Goal: Task Accomplishment & Management: Use online tool/utility

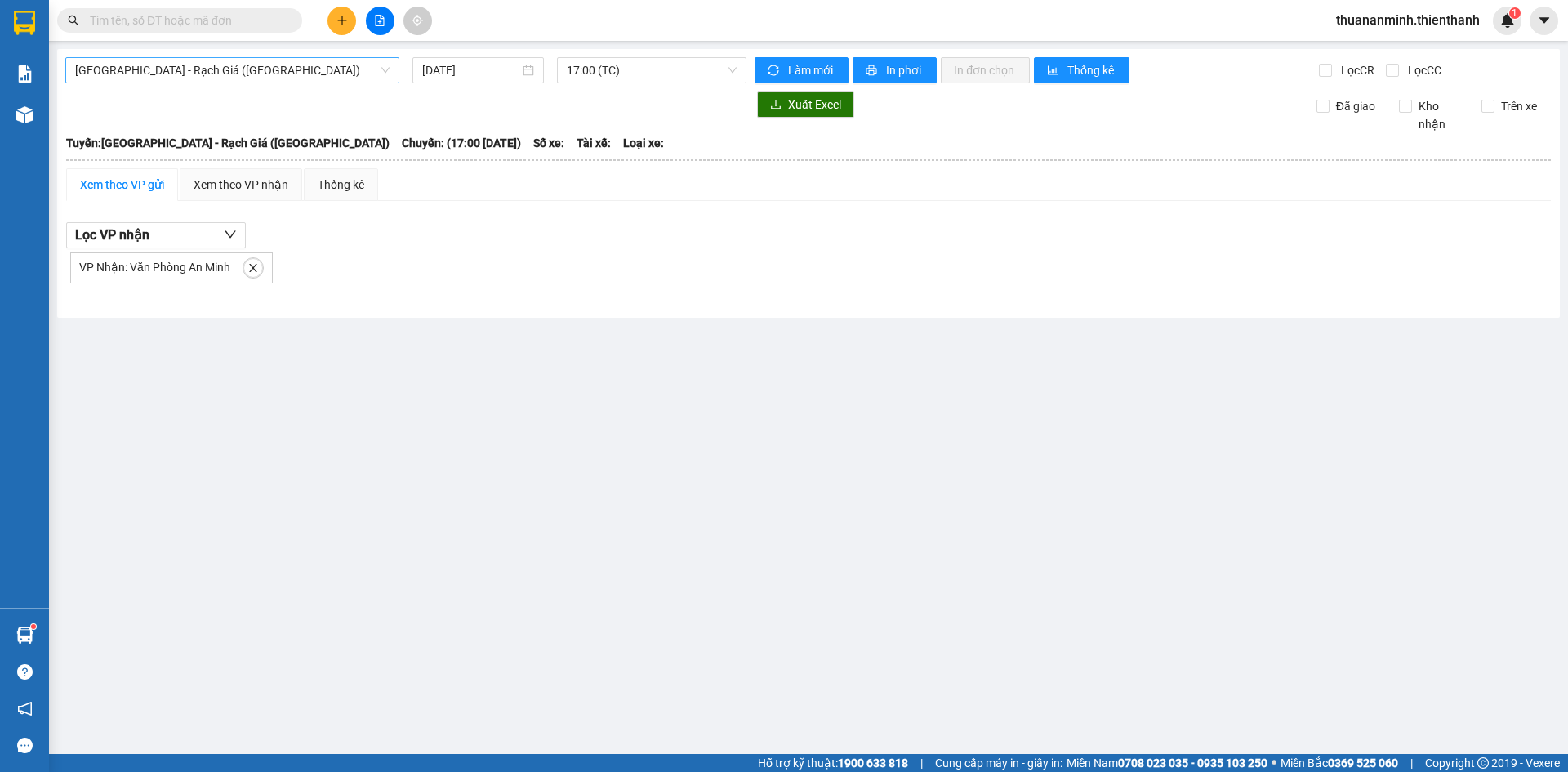
click at [188, 70] on span "[GEOGRAPHIC_DATA] - Rạch Giá ([GEOGRAPHIC_DATA])" at bounding box center [232, 70] width 314 height 25
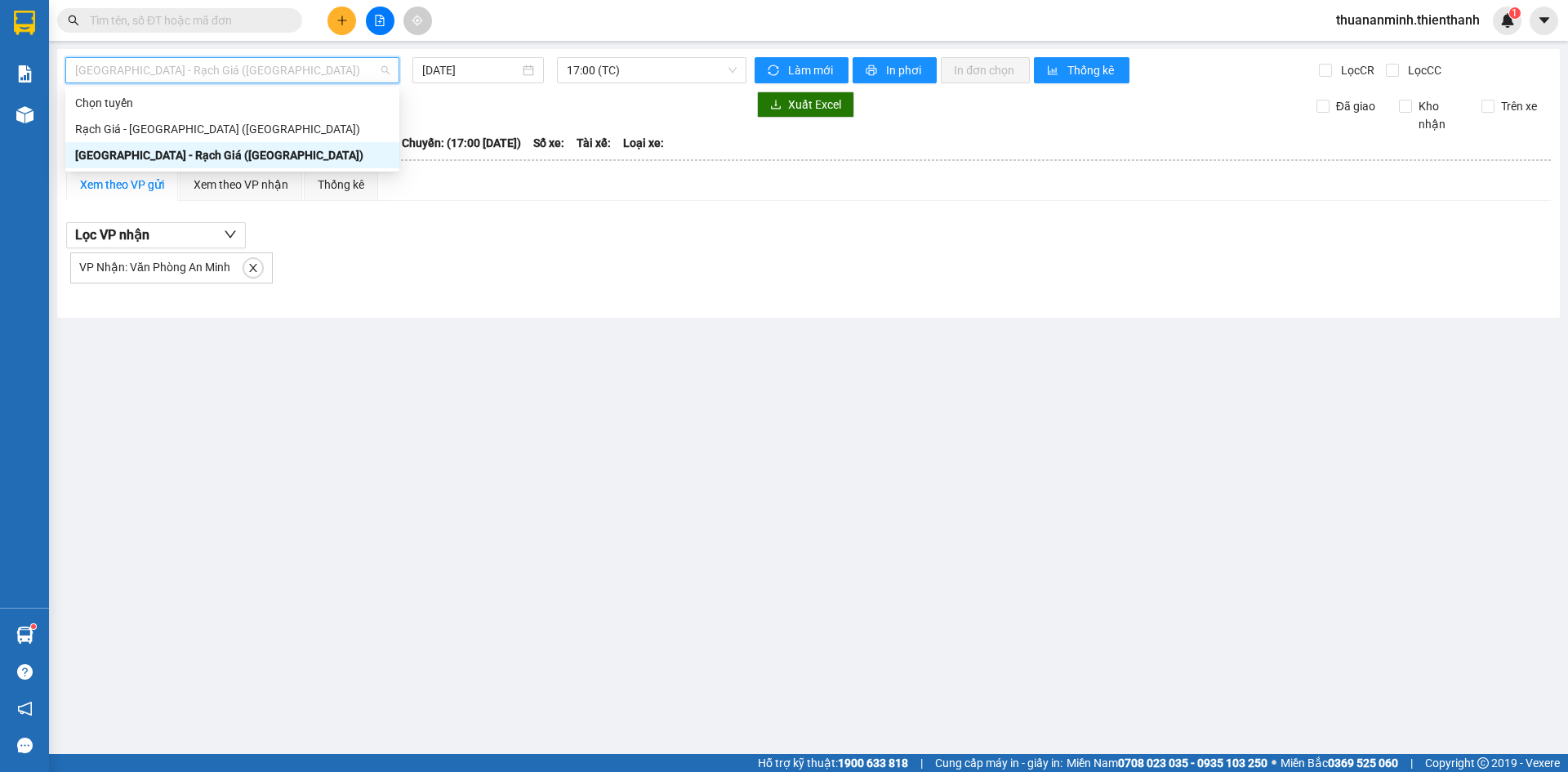
click at [155, 158] on div "[GEOGRAPHIC_DATA] - Rạch Giá ([GEOGRAPHIC_DATA])" at bounding box center [232, 155] width 314 height 18
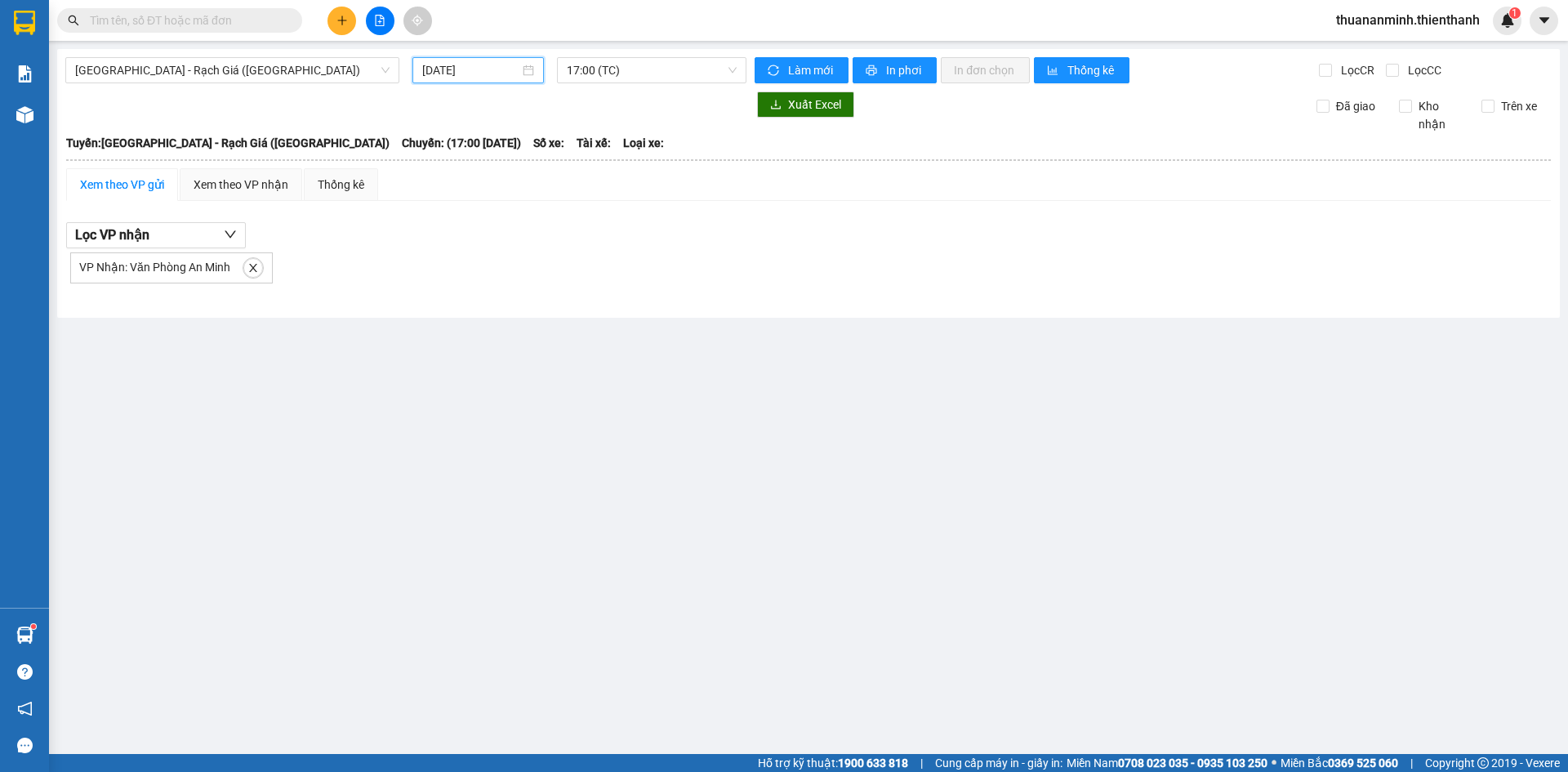
click at [442, 64] on input "[DATE]" at bounding box center [471, 70] width 98 height 18
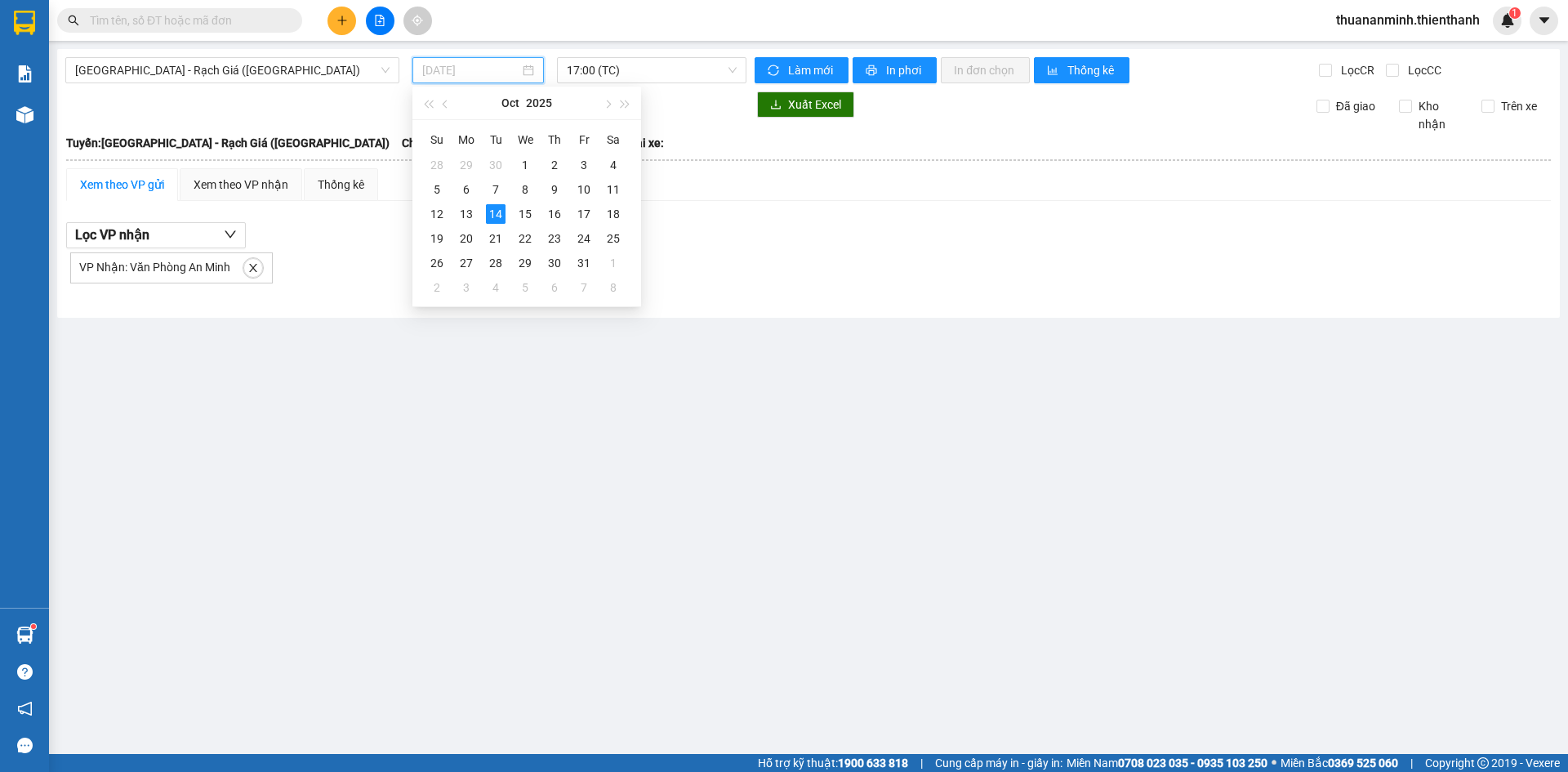
type input "[DATE]"
drag, startPoint x: 703, startPoint y: 239, endPoint x: 657, endPoint y: 86, distance: 159.8
click at [700, 235] on div "Lọc VP nhận VP Nhận: Văn Phòng An Minh" at bounding box center [808, 253] width 1485 height 61
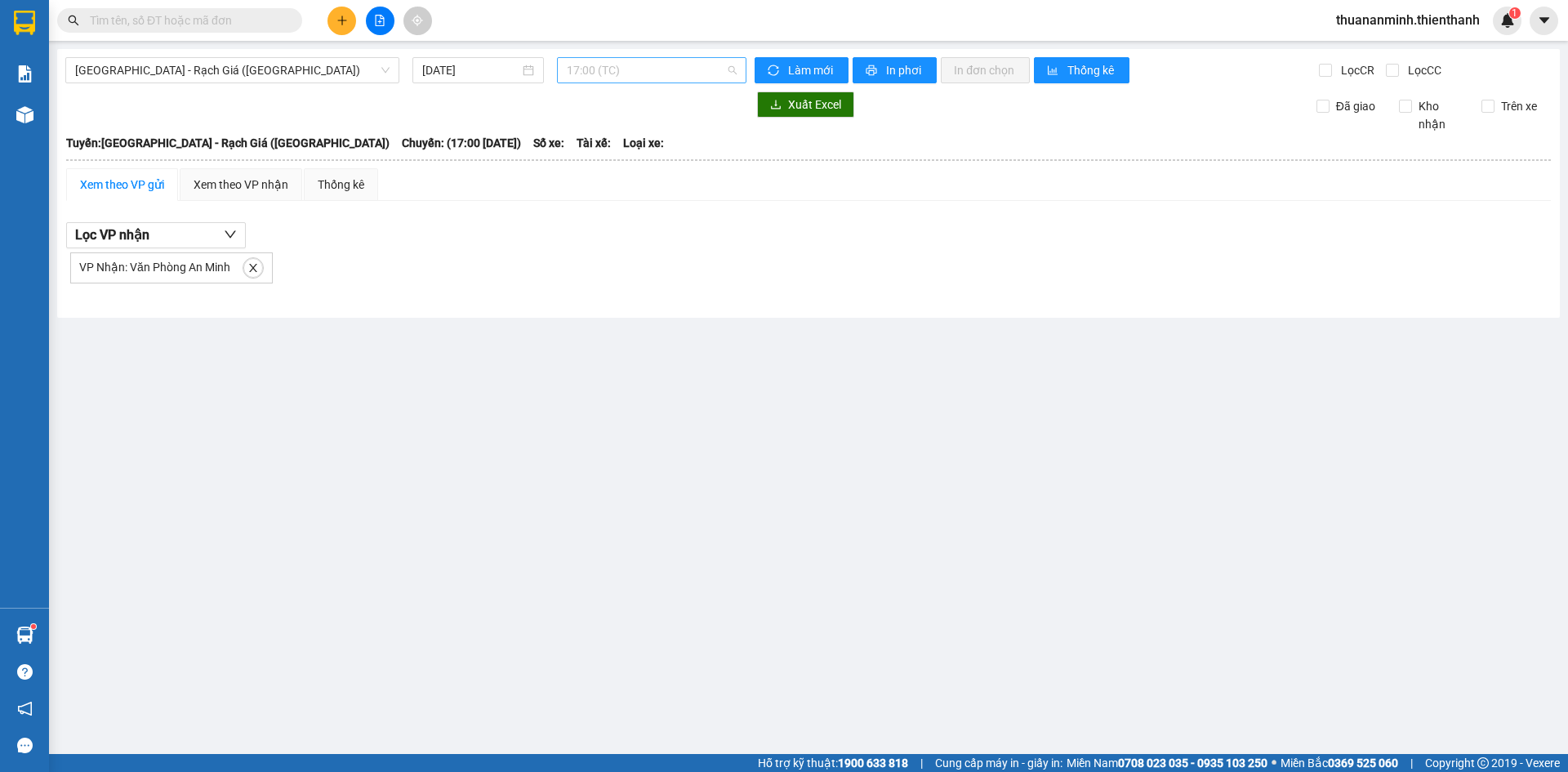
click at [636, 70] on span "17:00 (TC)" at bounding box center [651, 70] width 169 height 25
click at [598, 212] on div "15:00 (TC)" at bounding box center [631, 207] width 127 height 18
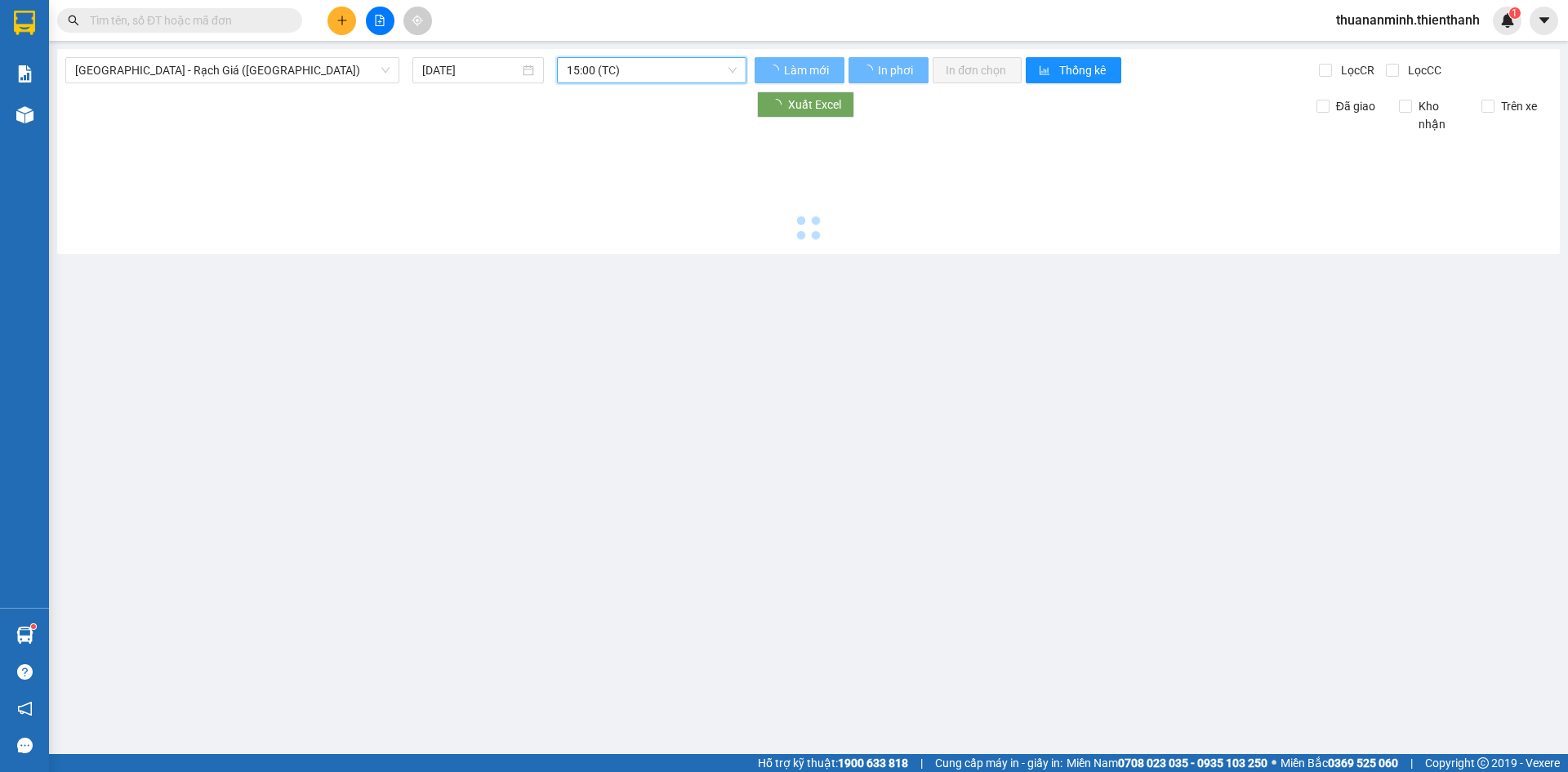
click at [610, 69] on span "15:00 (TC)" at bounding box center [651, 70] width 169 height 25
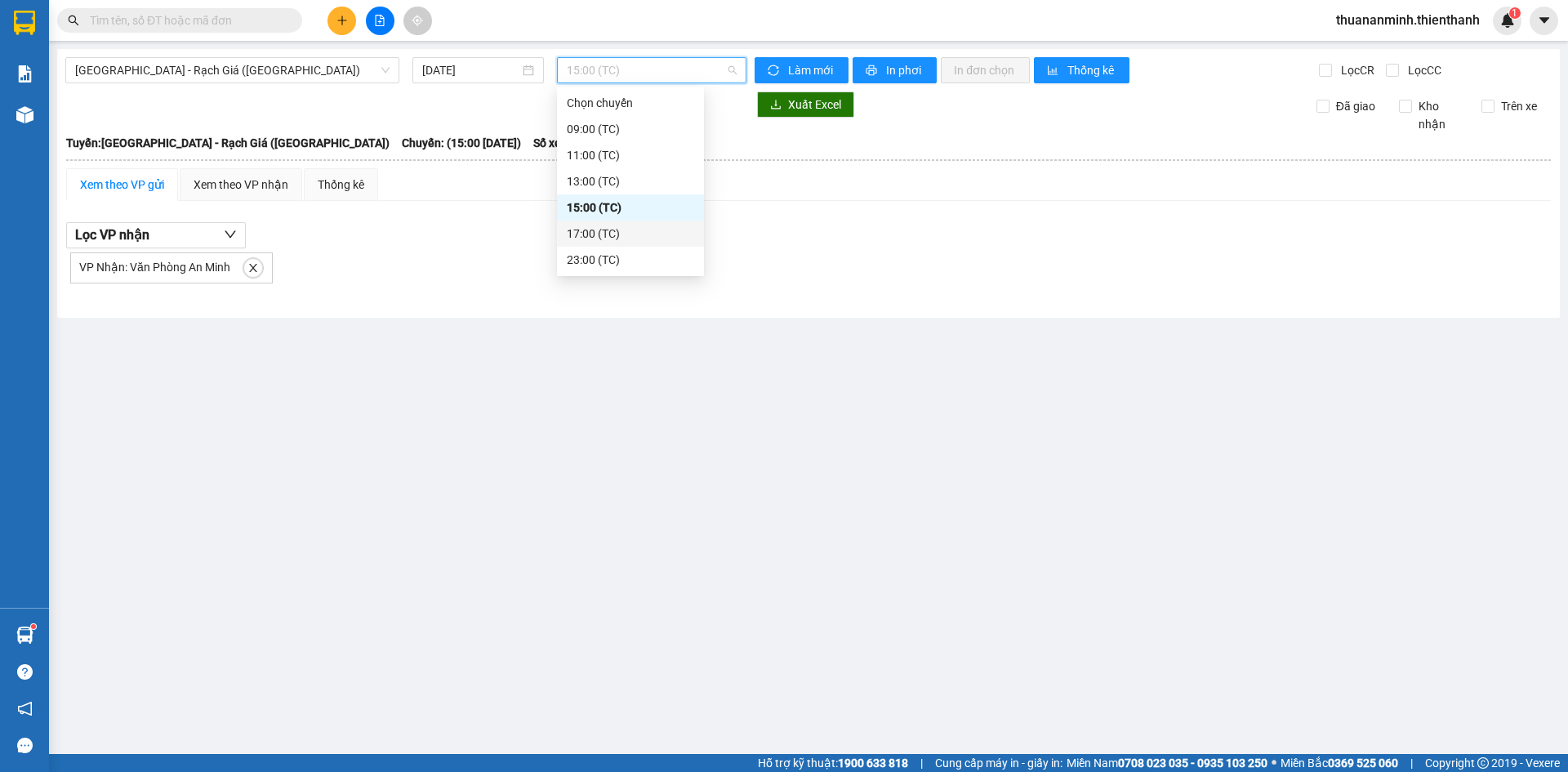
click at [608, 255] on div "23:00 (TC)" at bounding box center [631, 260] width 127 height 18
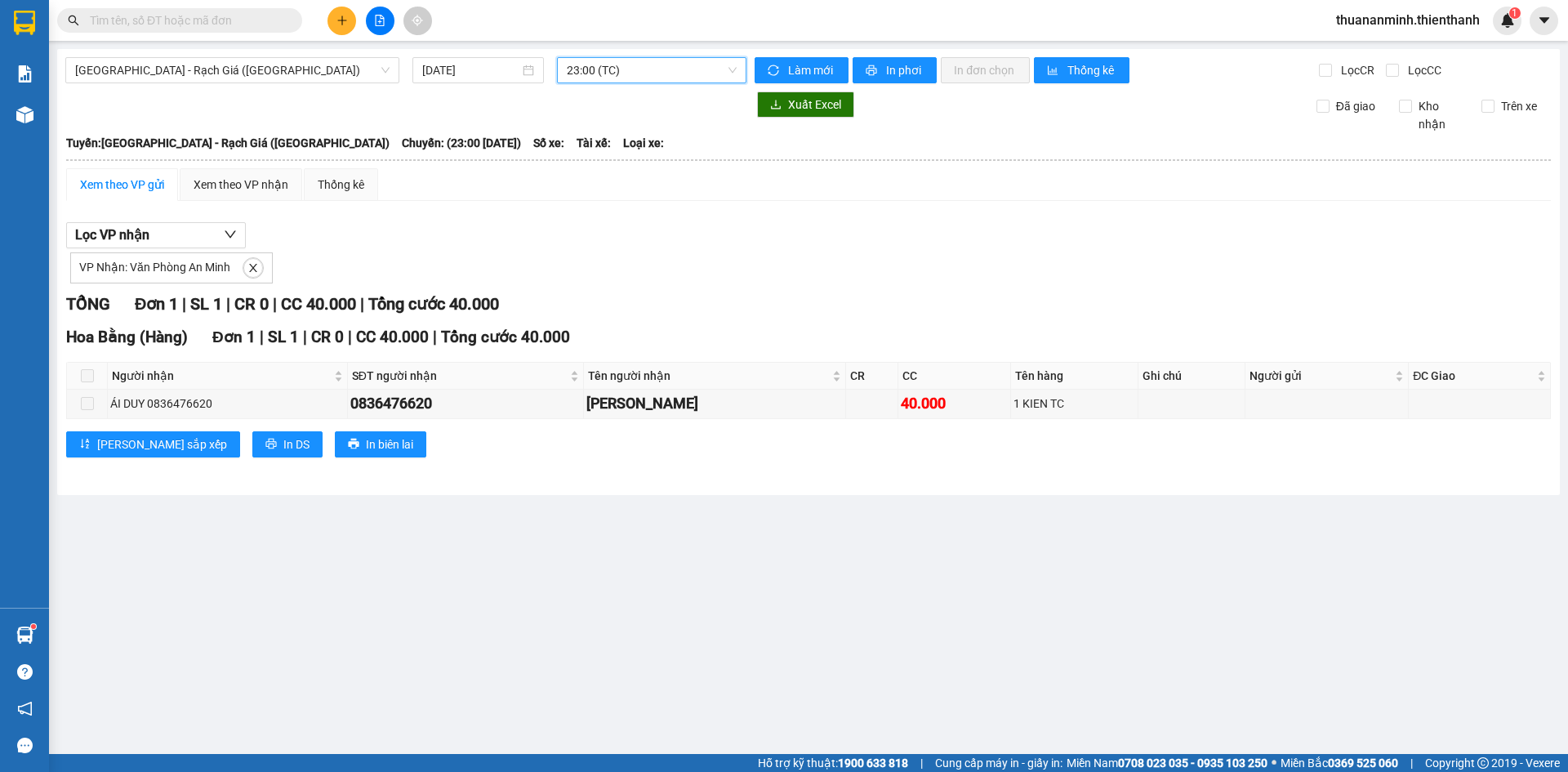
click at [820, 488] on div "[GEOGRAPHIC_DATA] - Rạch Giá ([GEOGRAPHIC_DATA]) [DATE] 23:00 23:00 (TC) Làm mớ…" at bounding box center [808, 271] width 1503 height 446
click at [572, 88] on div "[GEOGRAPHIC_DATA] - Rạch Giá ([GEOGRAPHIC_DATA]) [DATE] 23:00 (TC) Làm mới In p…" at bounding box center [808, 271] width 1503 height 446
click at [586, 63] on span "23:00 (TC)" at bounding box center [651, 70] width 169 height 25
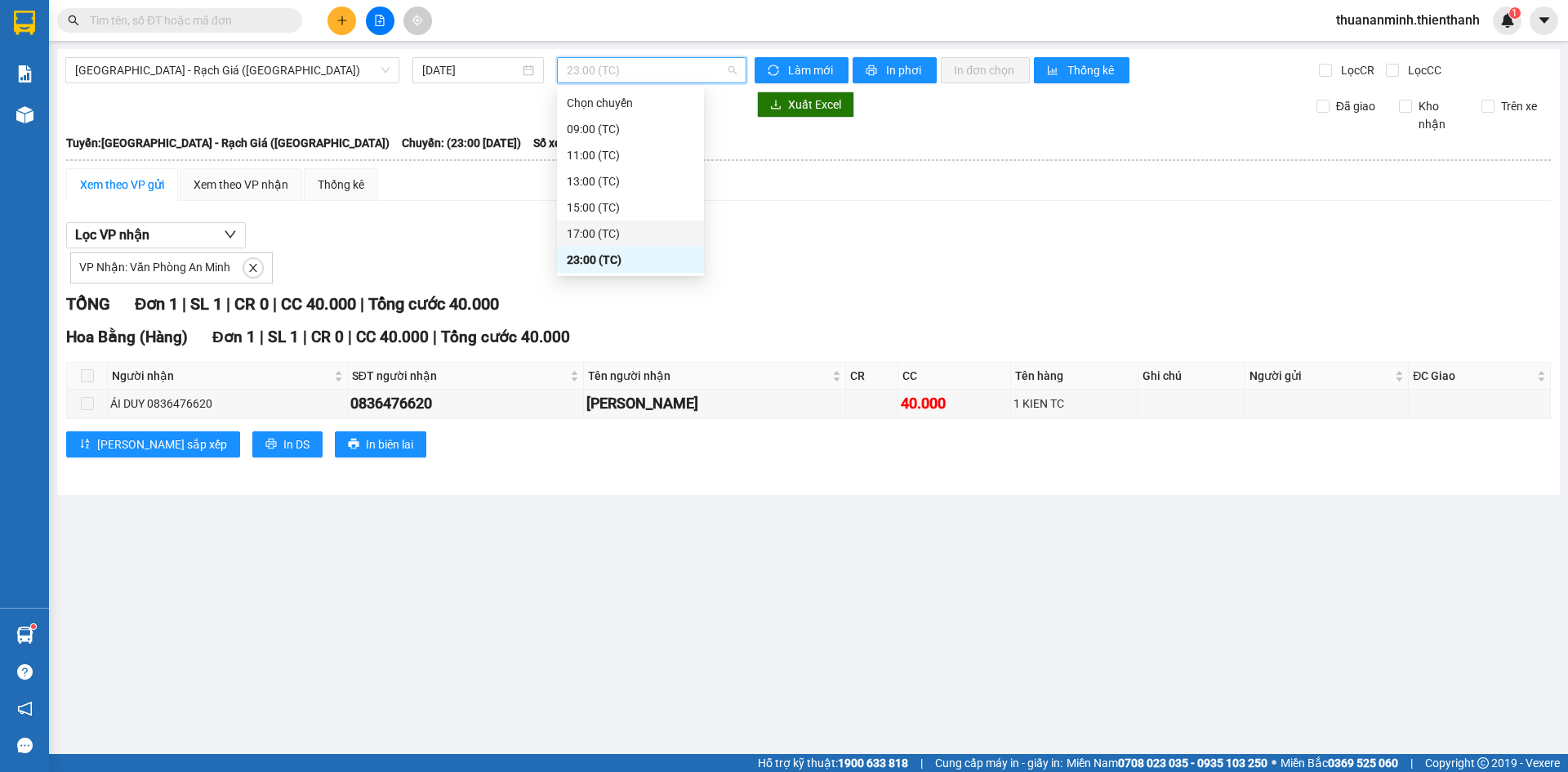
click at [637, 231] on div "17:00 (TC)" at bounding box center [631, 234] width 127 height 18
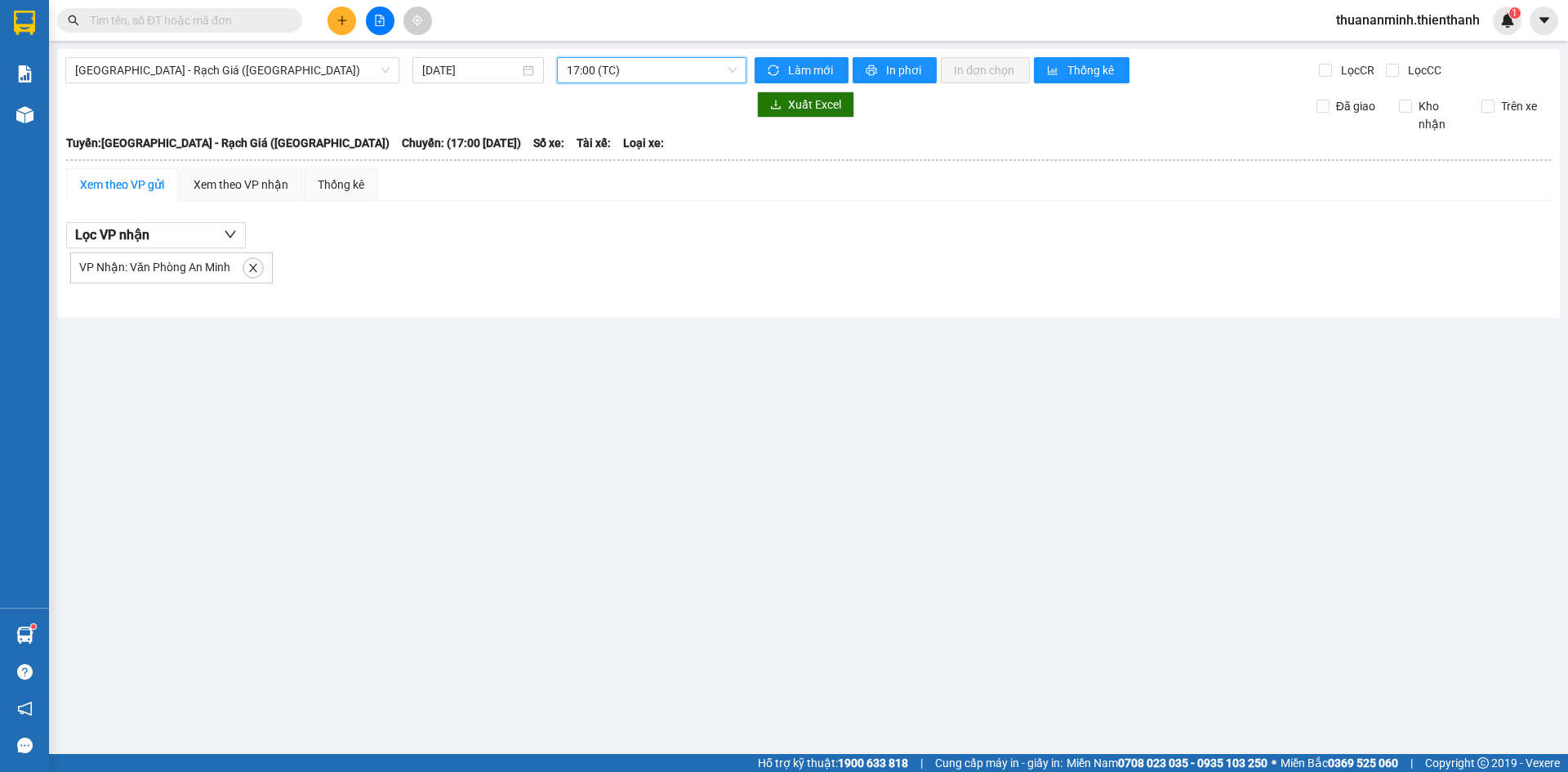
drag, startPoint x: 606, startPoint y: 67, endPoint x: 579, endPoint y: 169, distance: 105.5
click at [606, 66] on span "17:00 (TC)" at bounding box center [651, 70] width 169 height 25
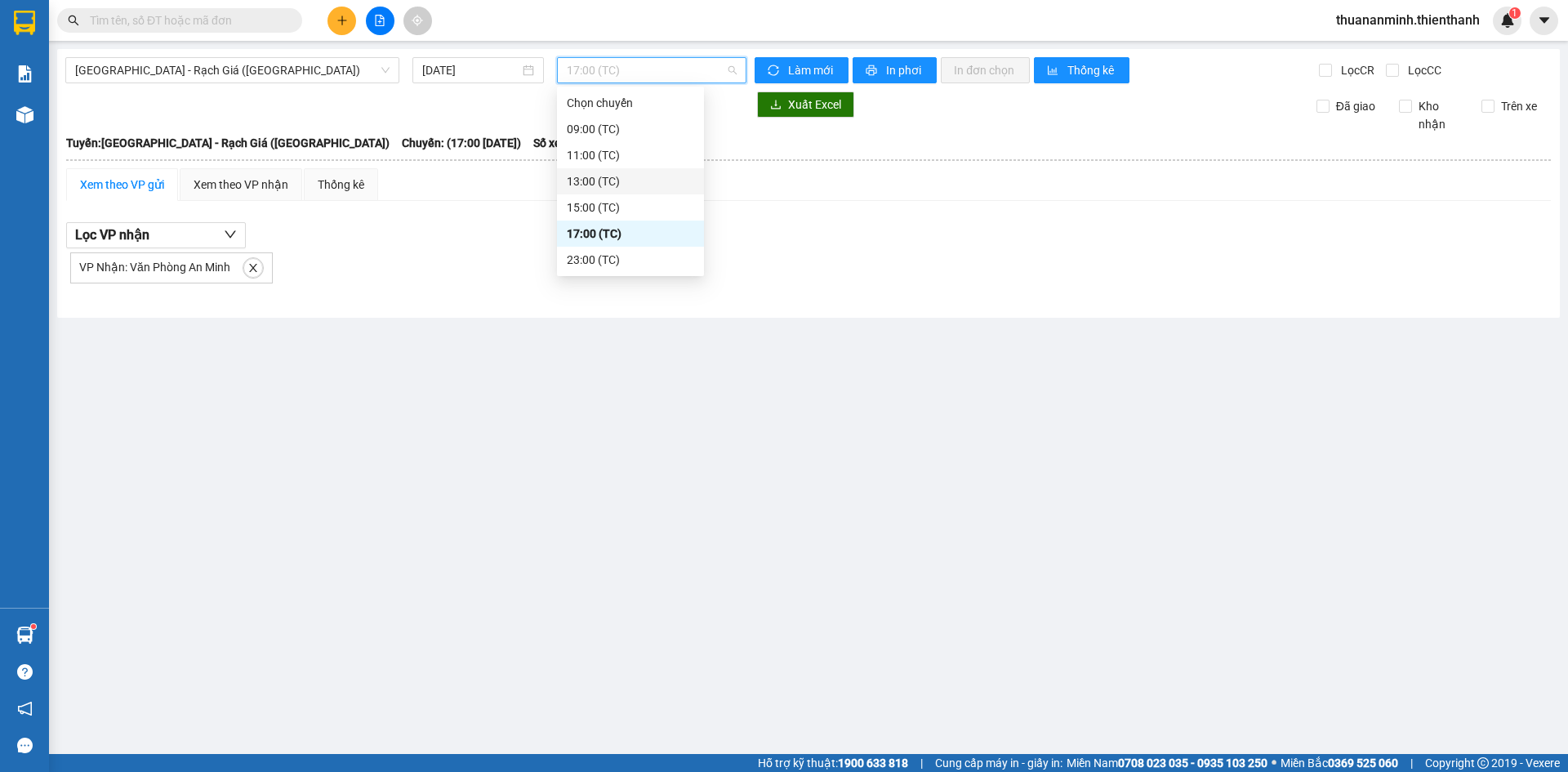
click at [585, 198] on div "15:00 (TC)" at bounding box center [631, 207] width 127 height 18
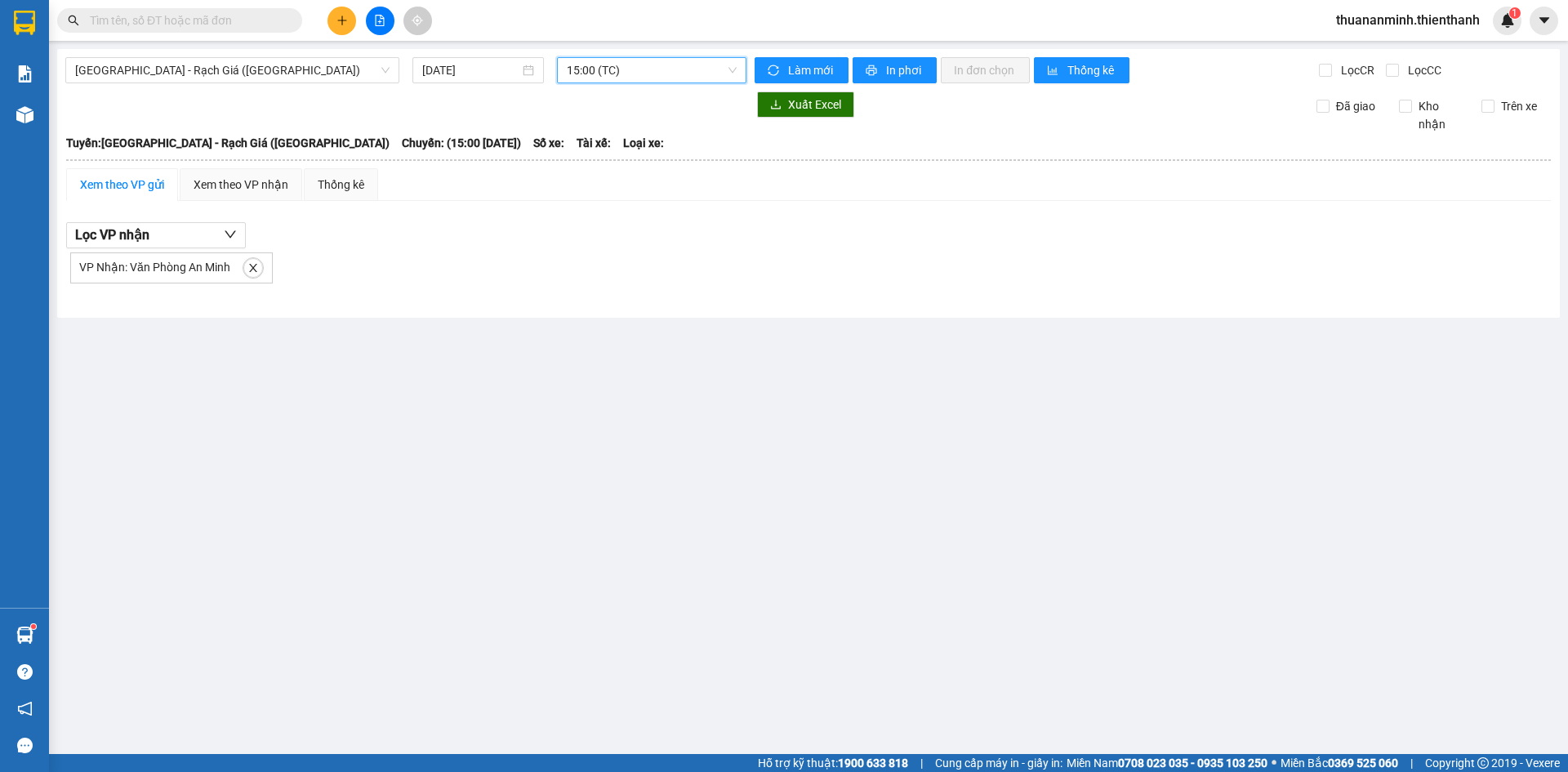
click at [602, 67] on span "15:00 (TC)" at bounding box center [651, 70] width 169 height 25
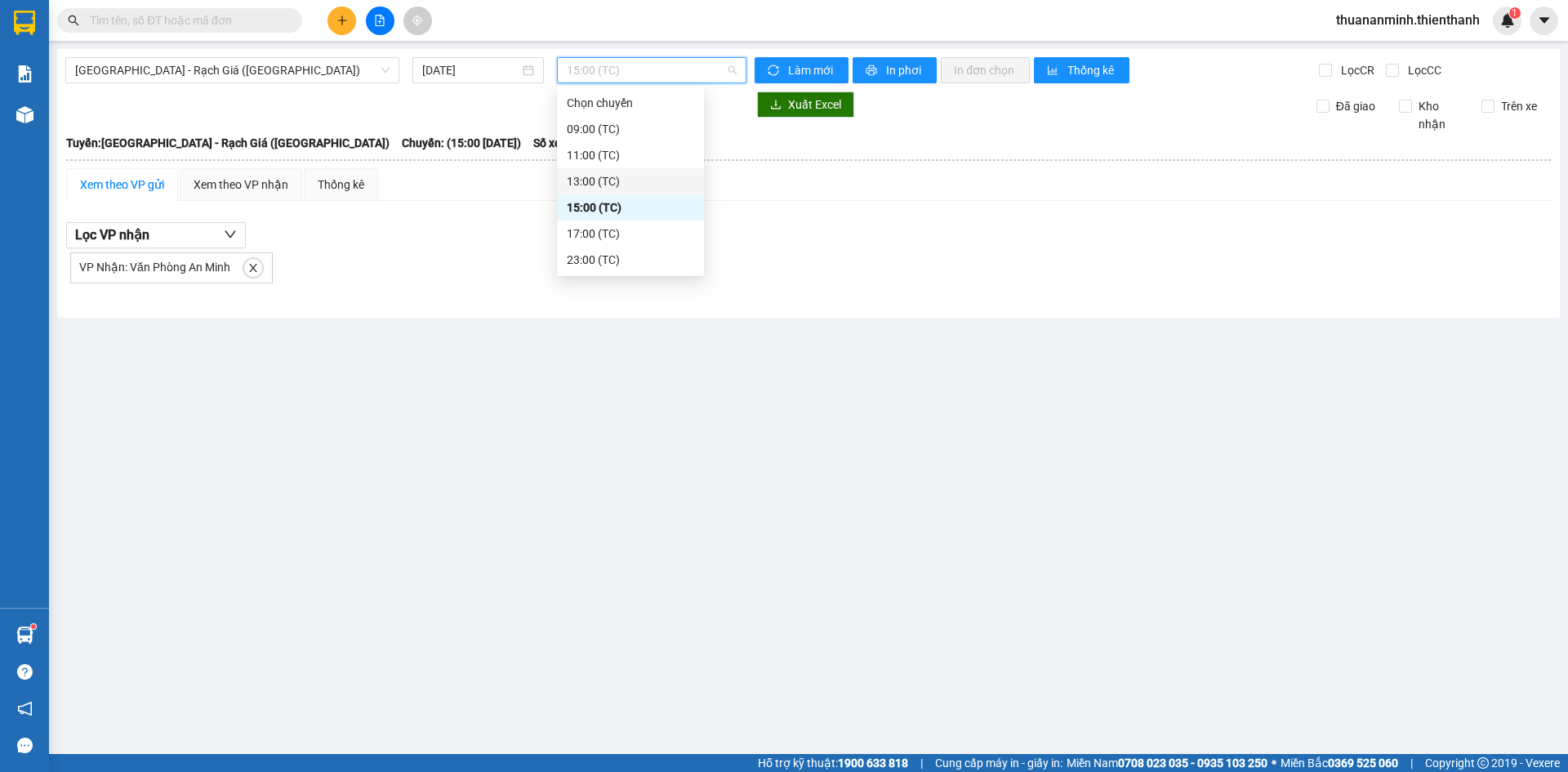
click at [604, 185] on div "13:00 (TC)" at bounding box center [631, 181] width 127 height 18
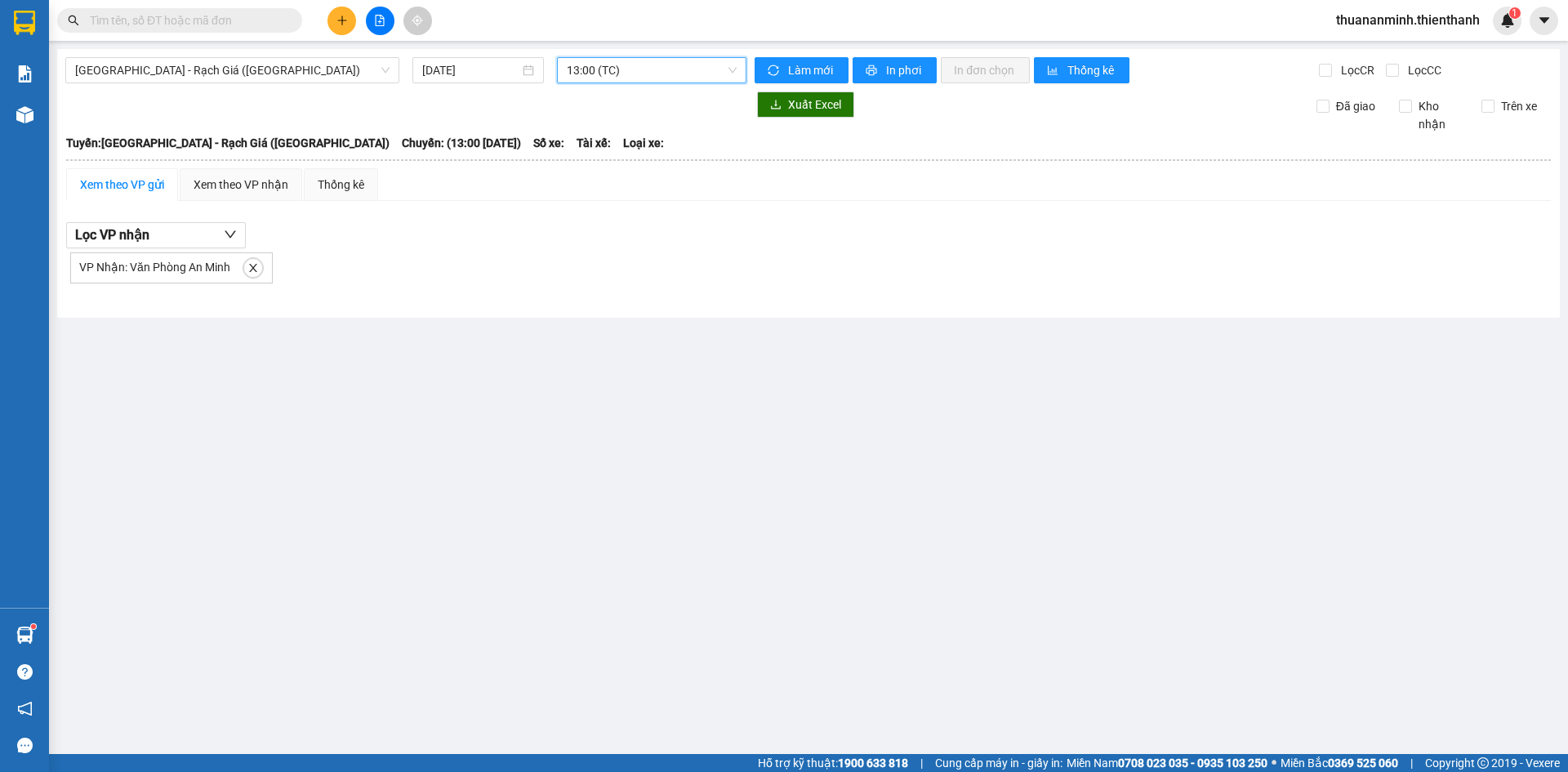
click at [600, 64] on span "13:00 (TC)" at bounding box center [651, 70] width 169 height 25
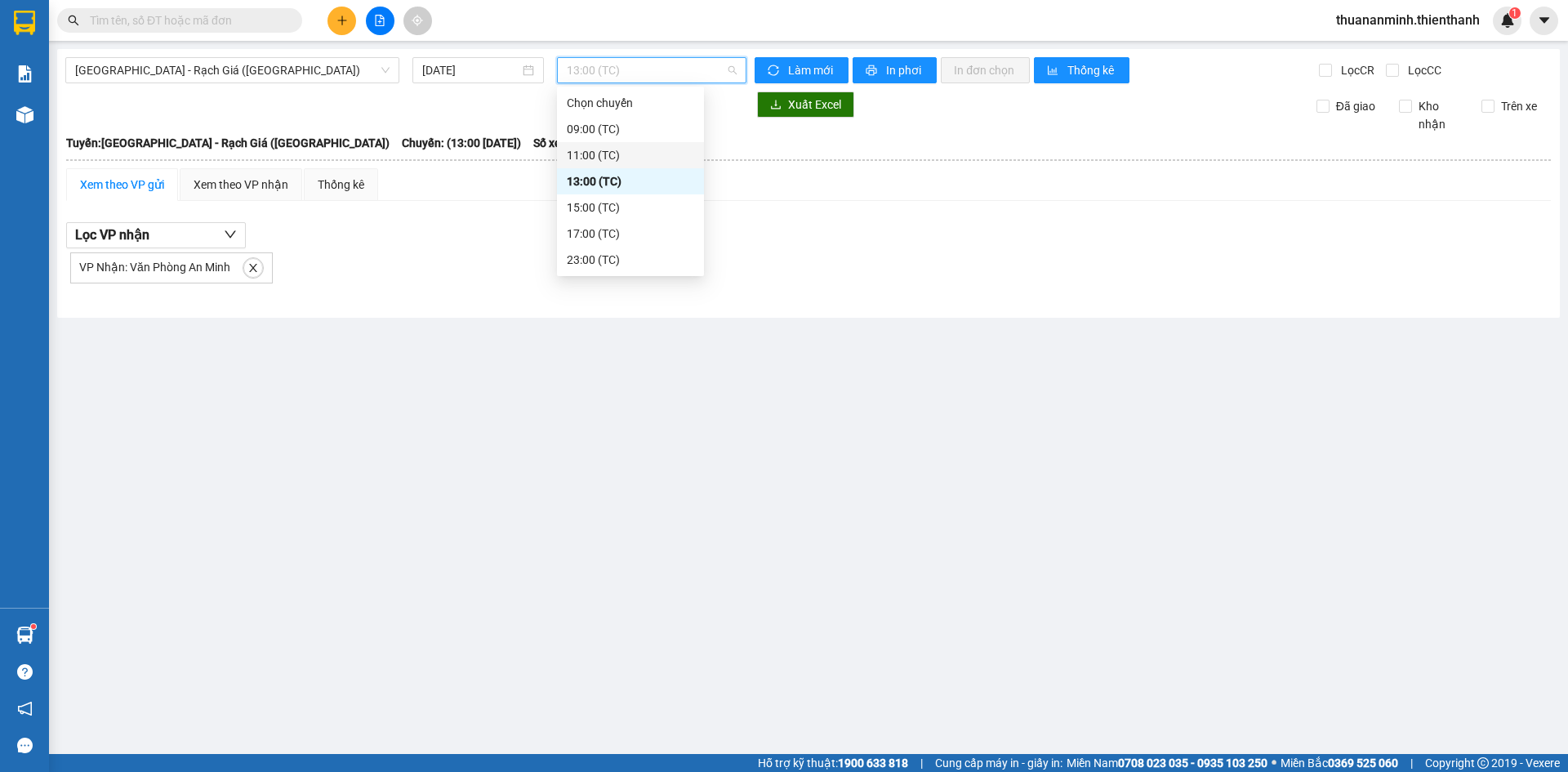
click at [596, 160] on div "11:00 (TC)" at bounding box center [631, 155] width 127 height 18
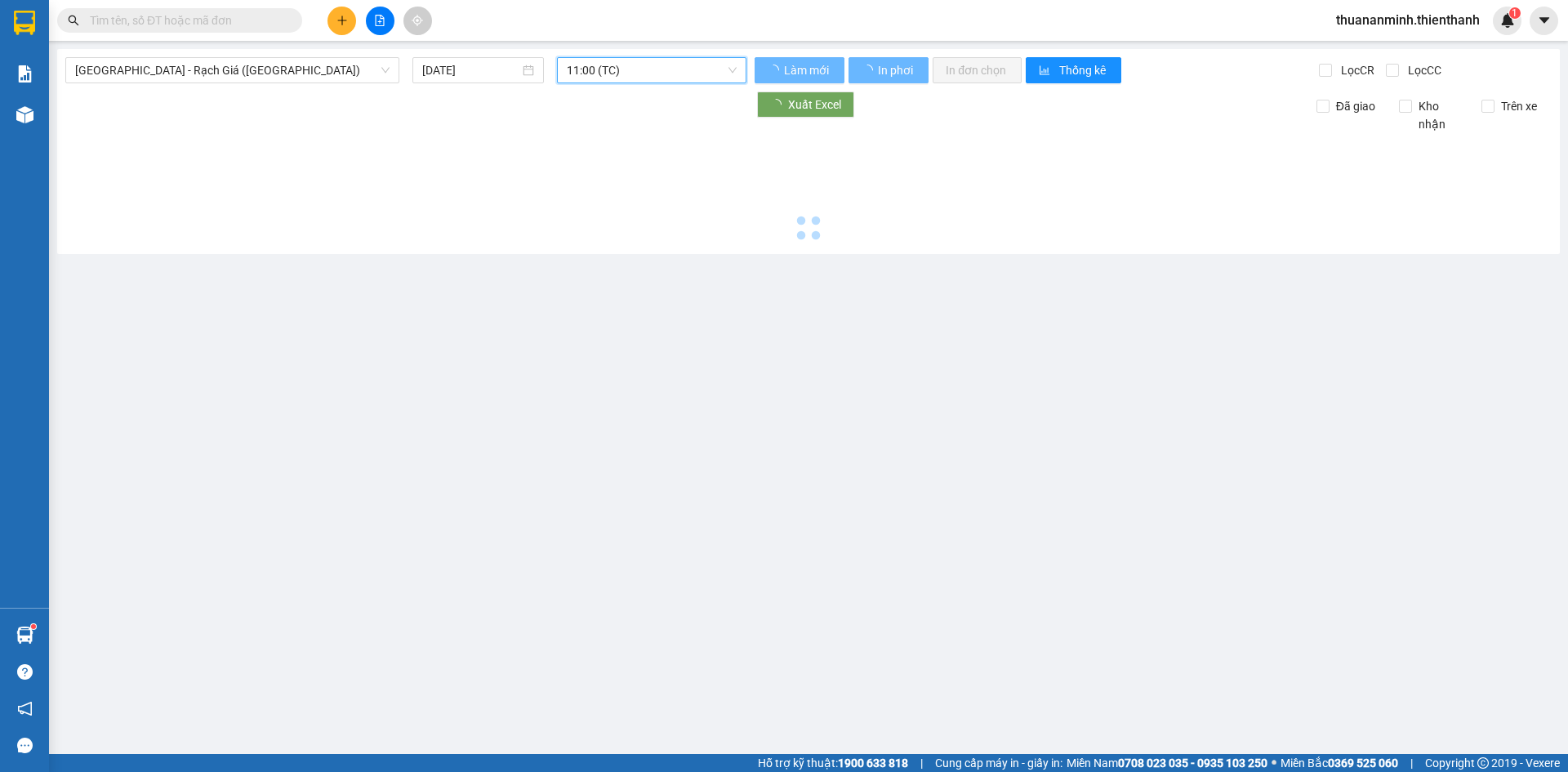
click at [606, 74] on span "11:00 (TC)" at bounding box center [651, 70] width 169 height 25
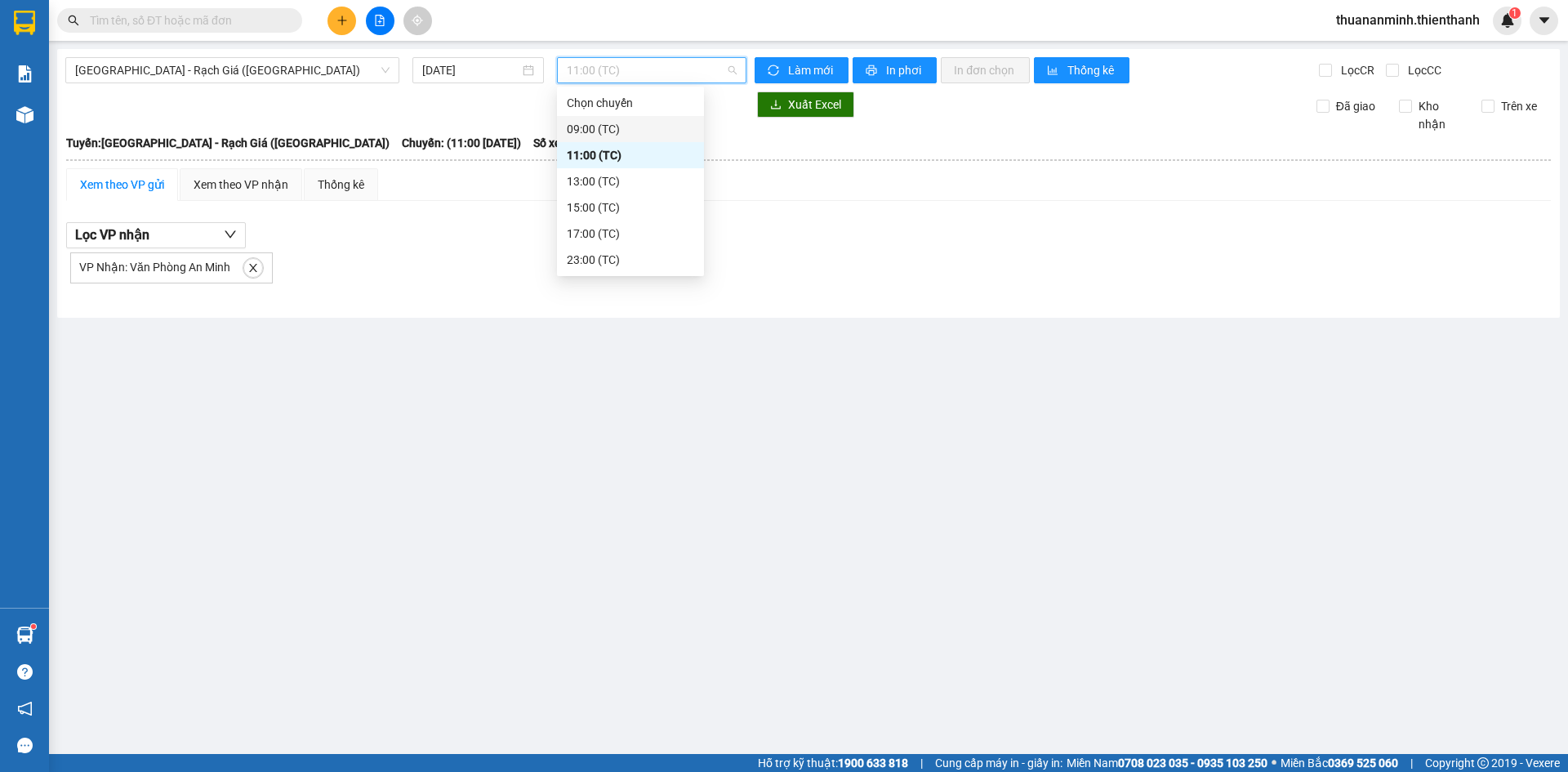
click at [599, 135] on div "09:00 (TC)" at bounding box center [631, 129] width 127 height 18
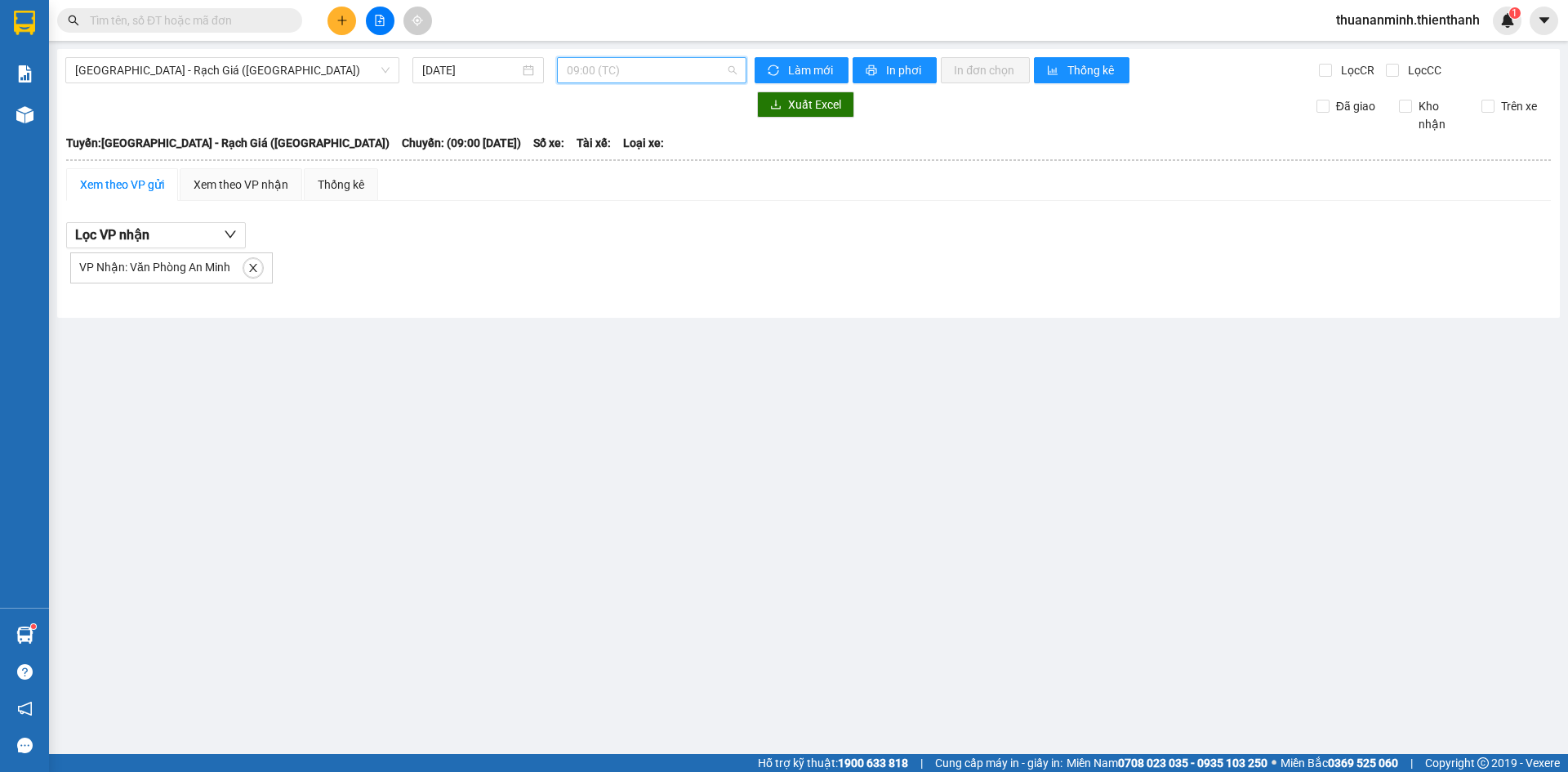
drag, startPoint x: 603, startPoint y: 81, endPoint x: 618, endPoint y: 225, distance: 144.8
click at [604, 79] on span "09:00 (TC)" at bounding box center [651, 70] width 169 height 25
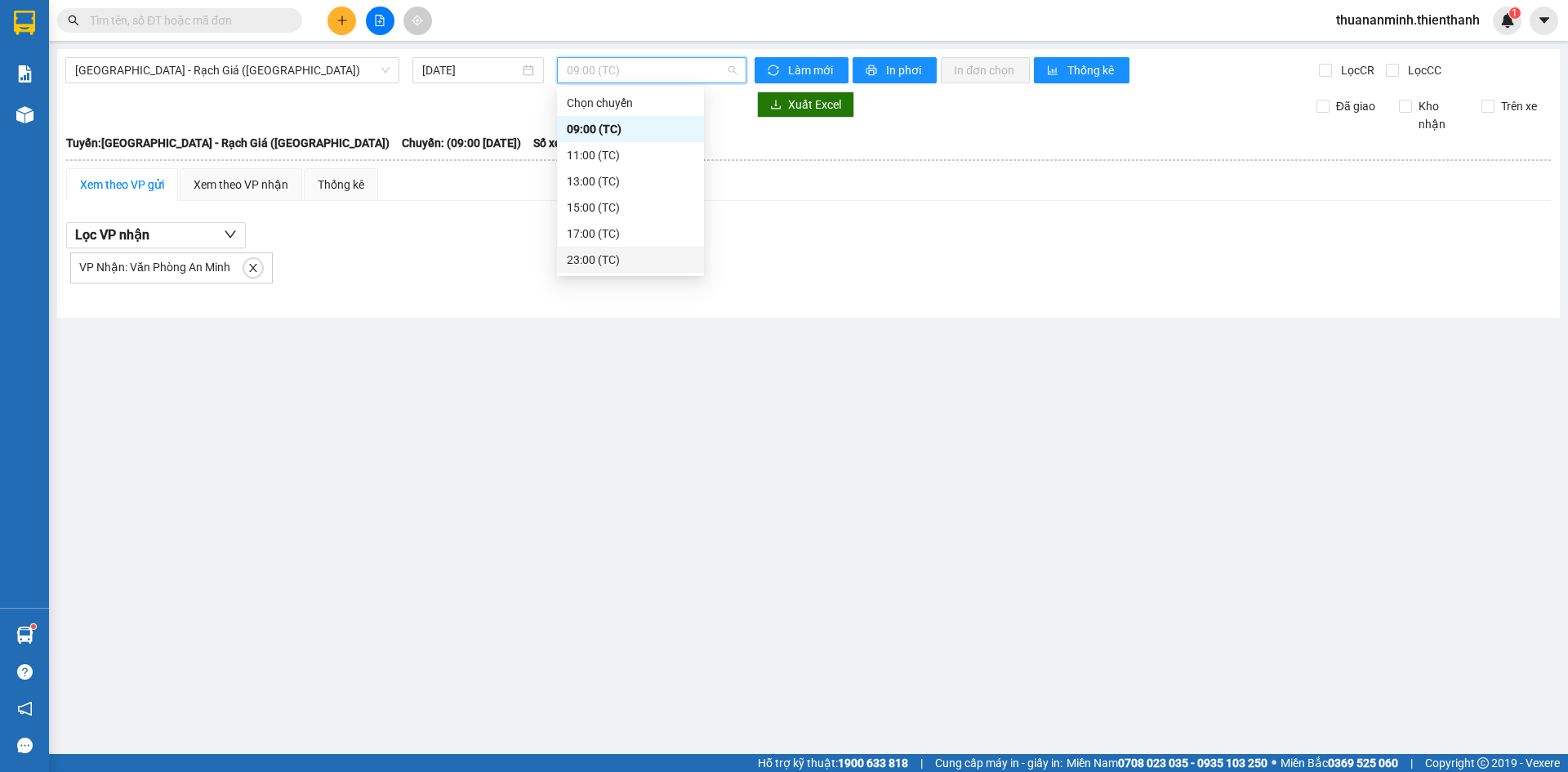
click at [629, 259] on div "23:00 (TC)" at bounding box center [631, 260] width 127 height 18
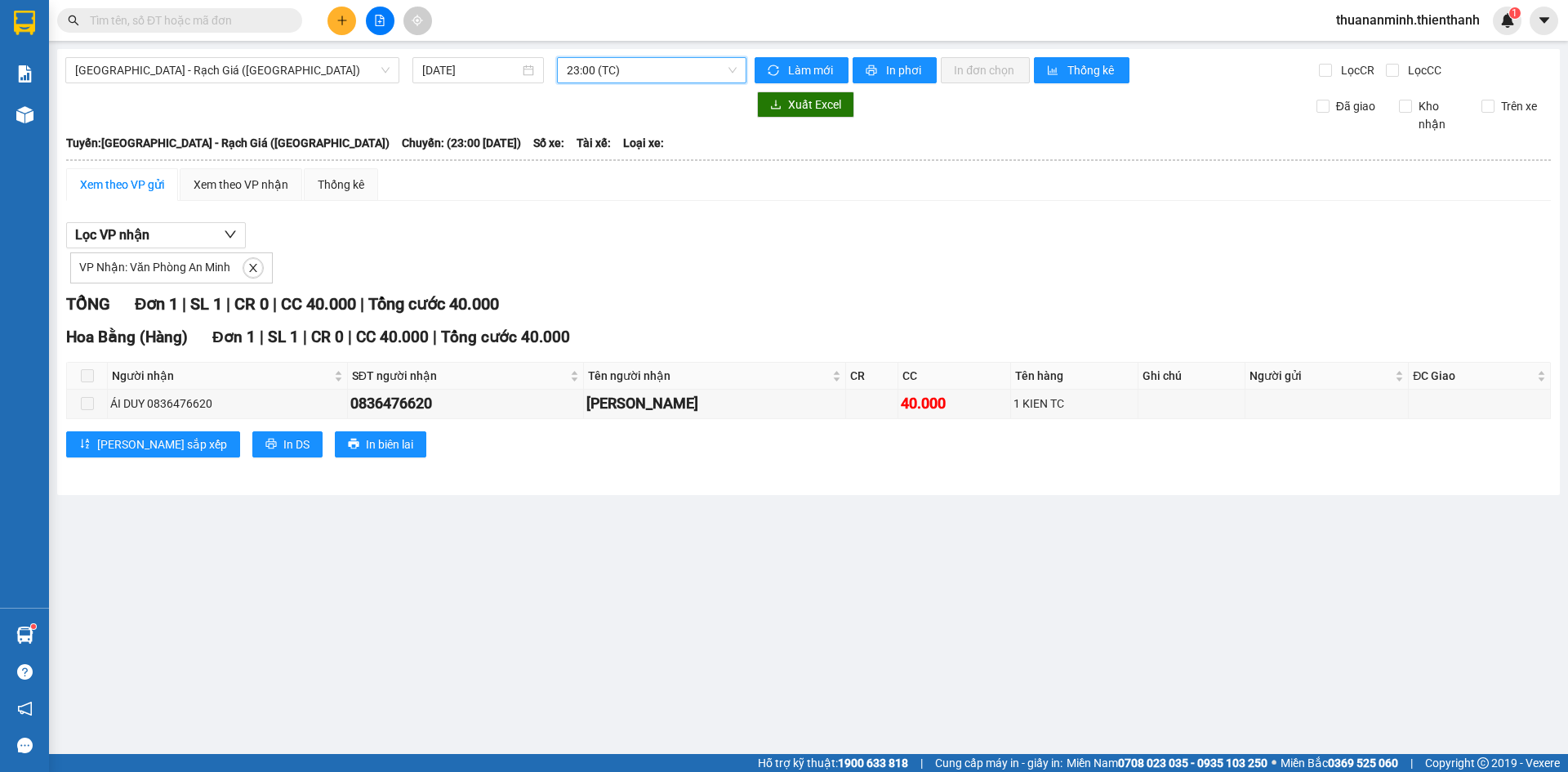
click at [697, 508] on main "[GEOGRAPHIC_DATA] - Rạch Giá ([GEOGRAPHIC_DATA]) [DATE] 23:00 23:00 (TC) Làm mớ…" at bounding box center [784, 377] width 1568 height 754
click at [247, 260] on button "button" at bounding box center [253, 268] width 20 height 20
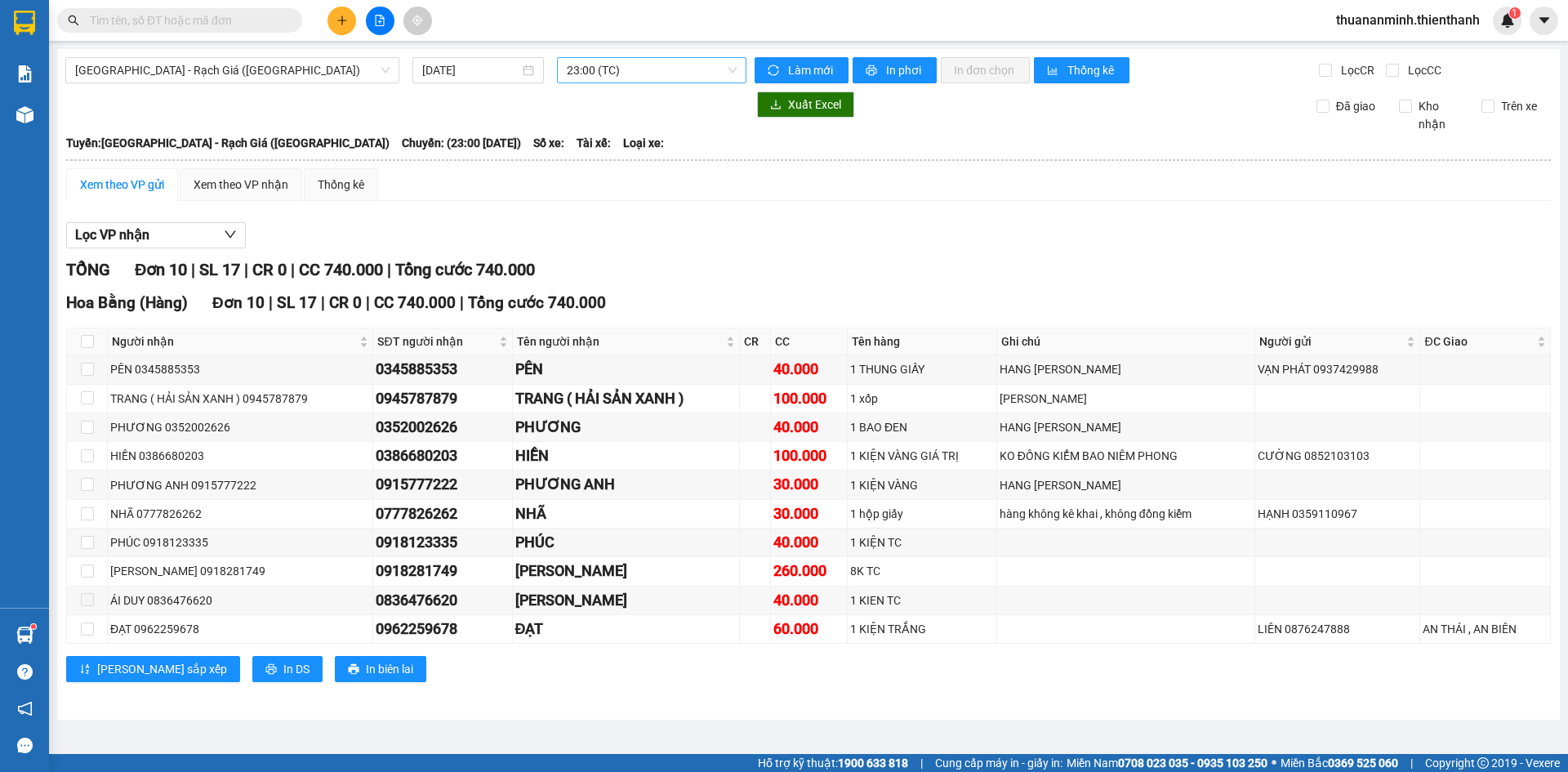
click at [604, 77] on span "23:00 (TC)" at bounding box center [651, 70] width 169 height 25
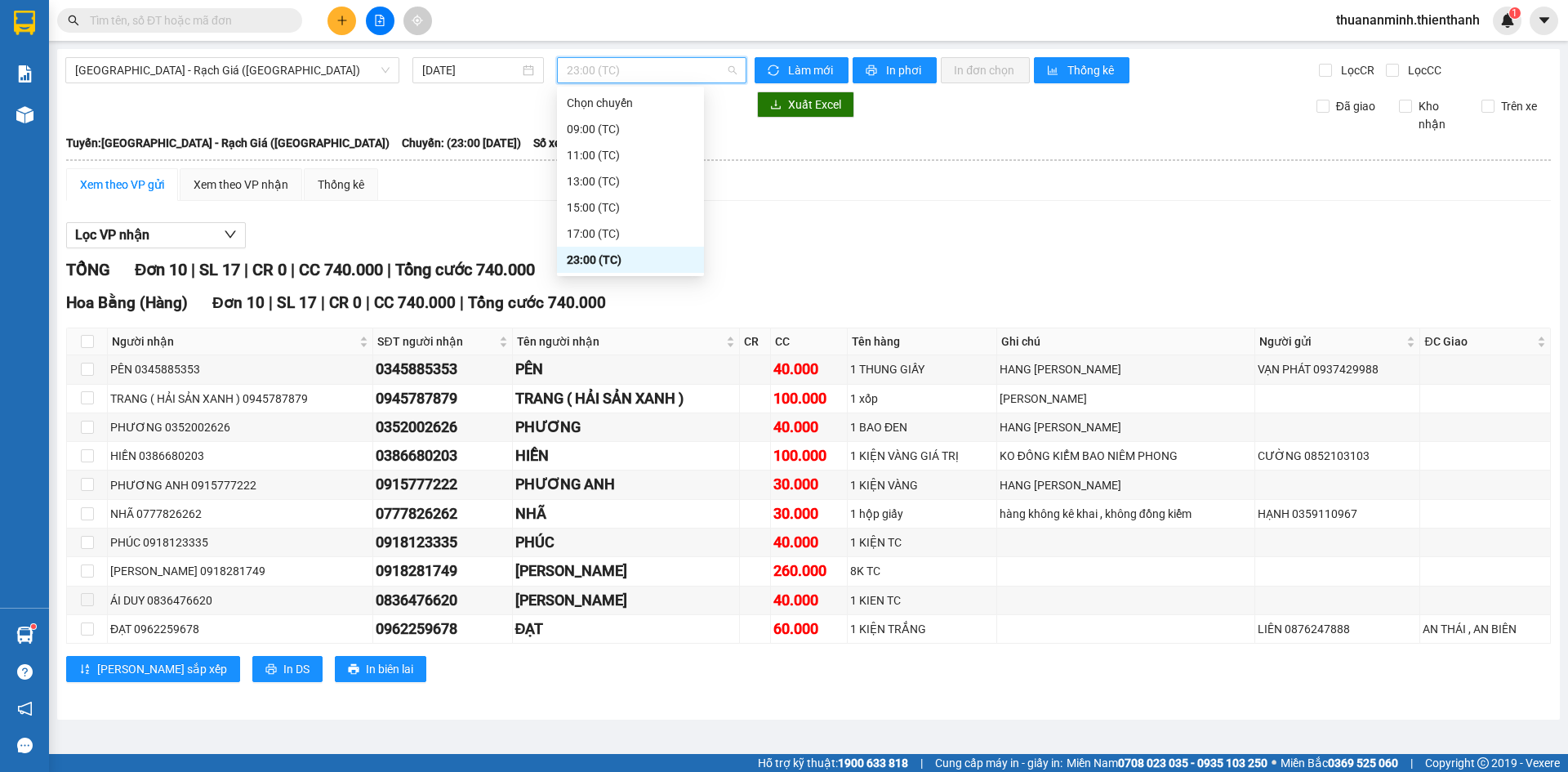
drag, startPoint x: 611, startPoint y: 255, endPoint x: 624, endPoint y: 281, distance: 29.1
click at [611, 255] on div "23:00 (TC)" at bounding box center [631, 260] width 127 height 18
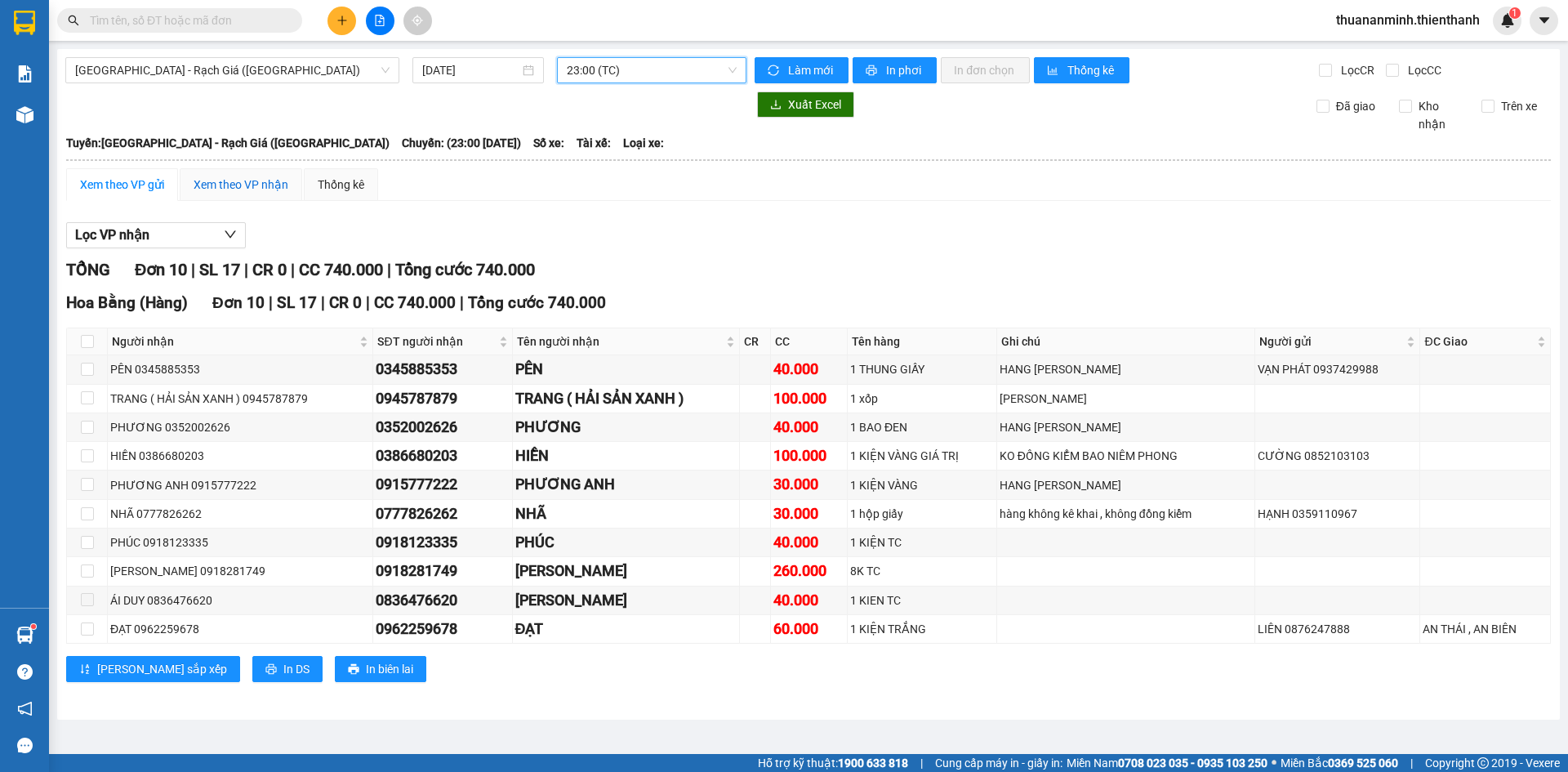
click at [226, 192] on div "Xem theo VP nhận" at bounding box center [241, 184] width 95 height 18
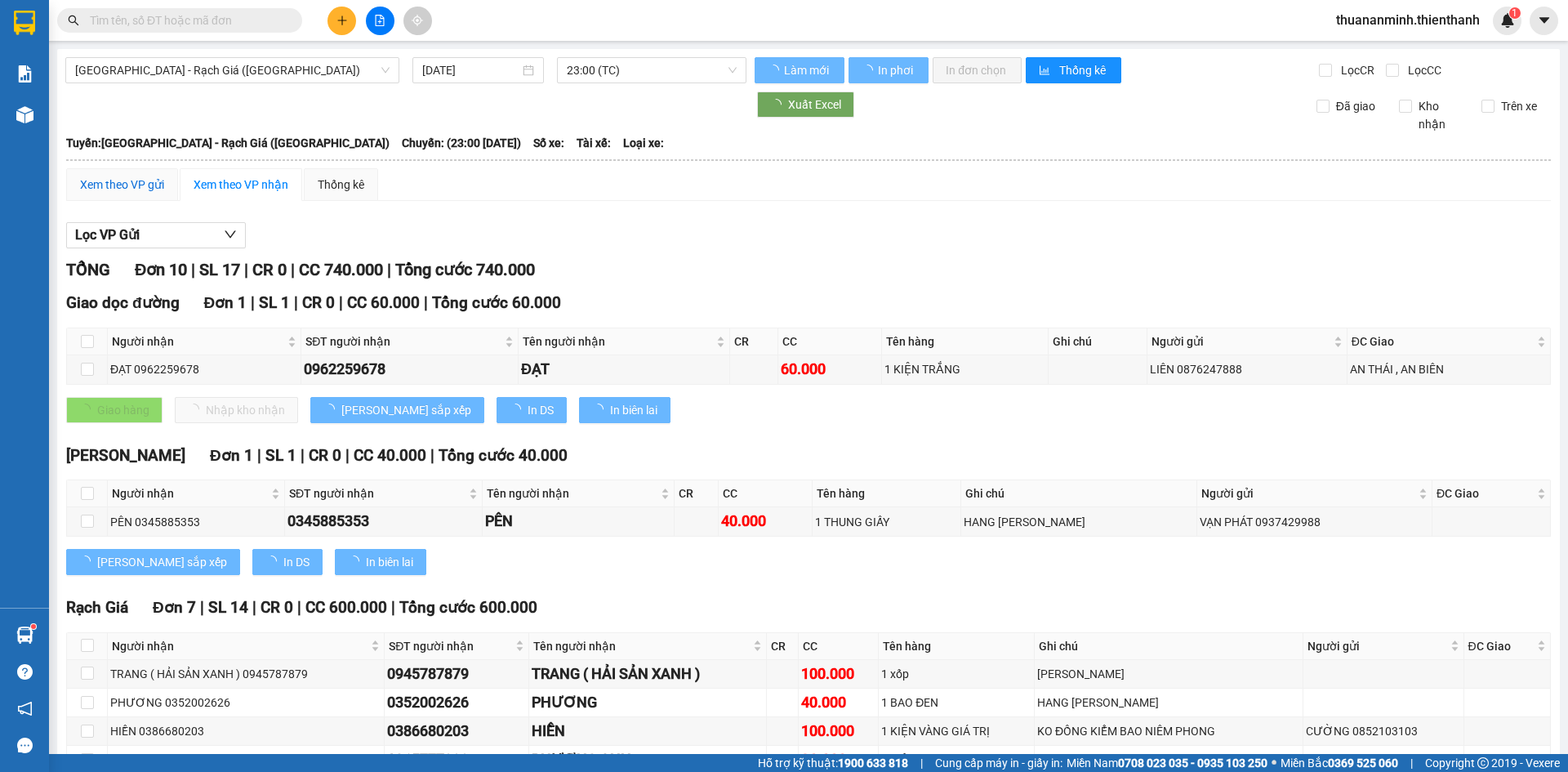
click at [153, 188] on div "Xem theo VP gửi" at bounding box center [122, 184] width 84 height 18
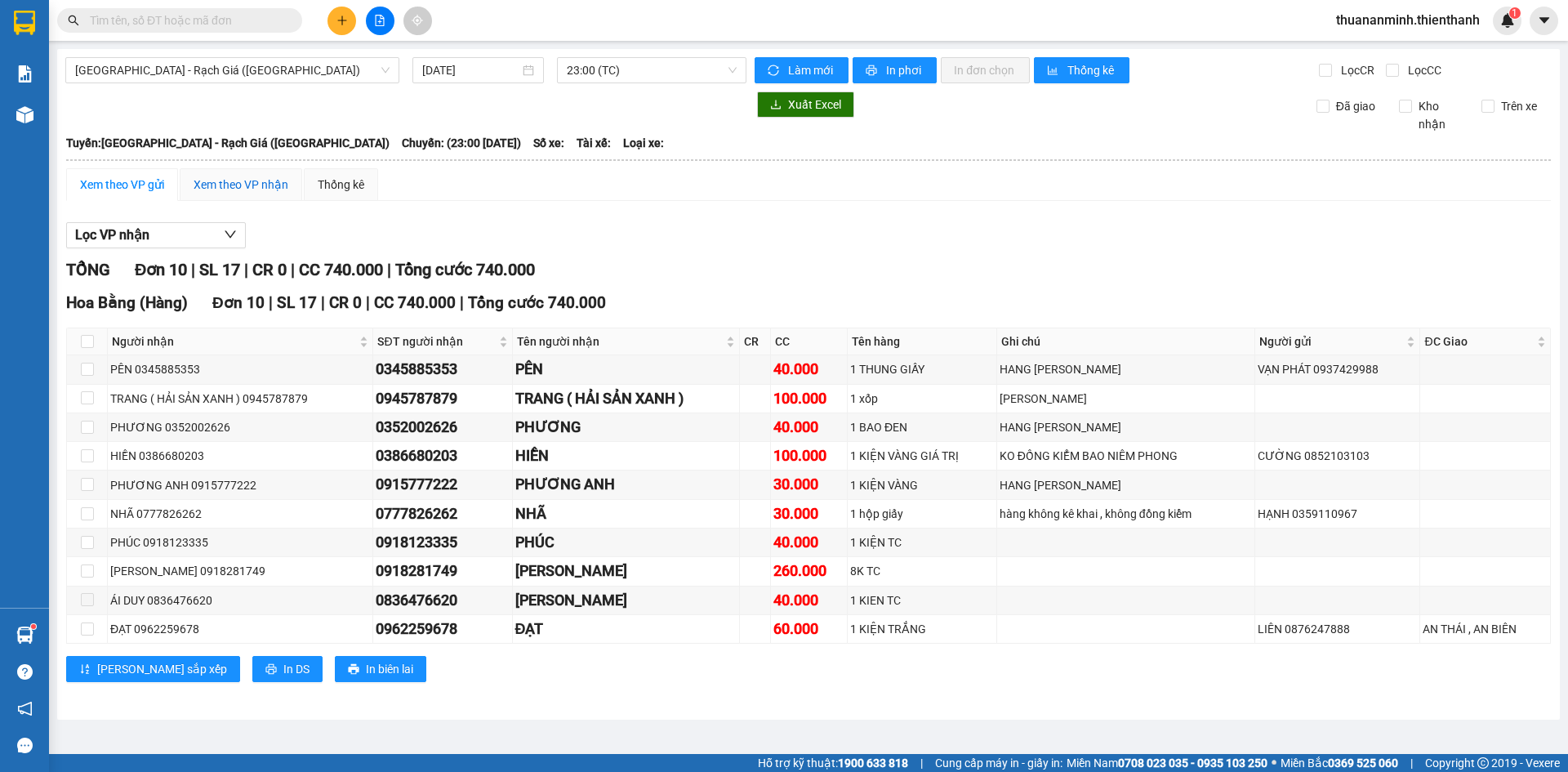
click at [241, 183] on div "Xem theo VP nhận" at bounding box center [241, 184] width 95 height 18
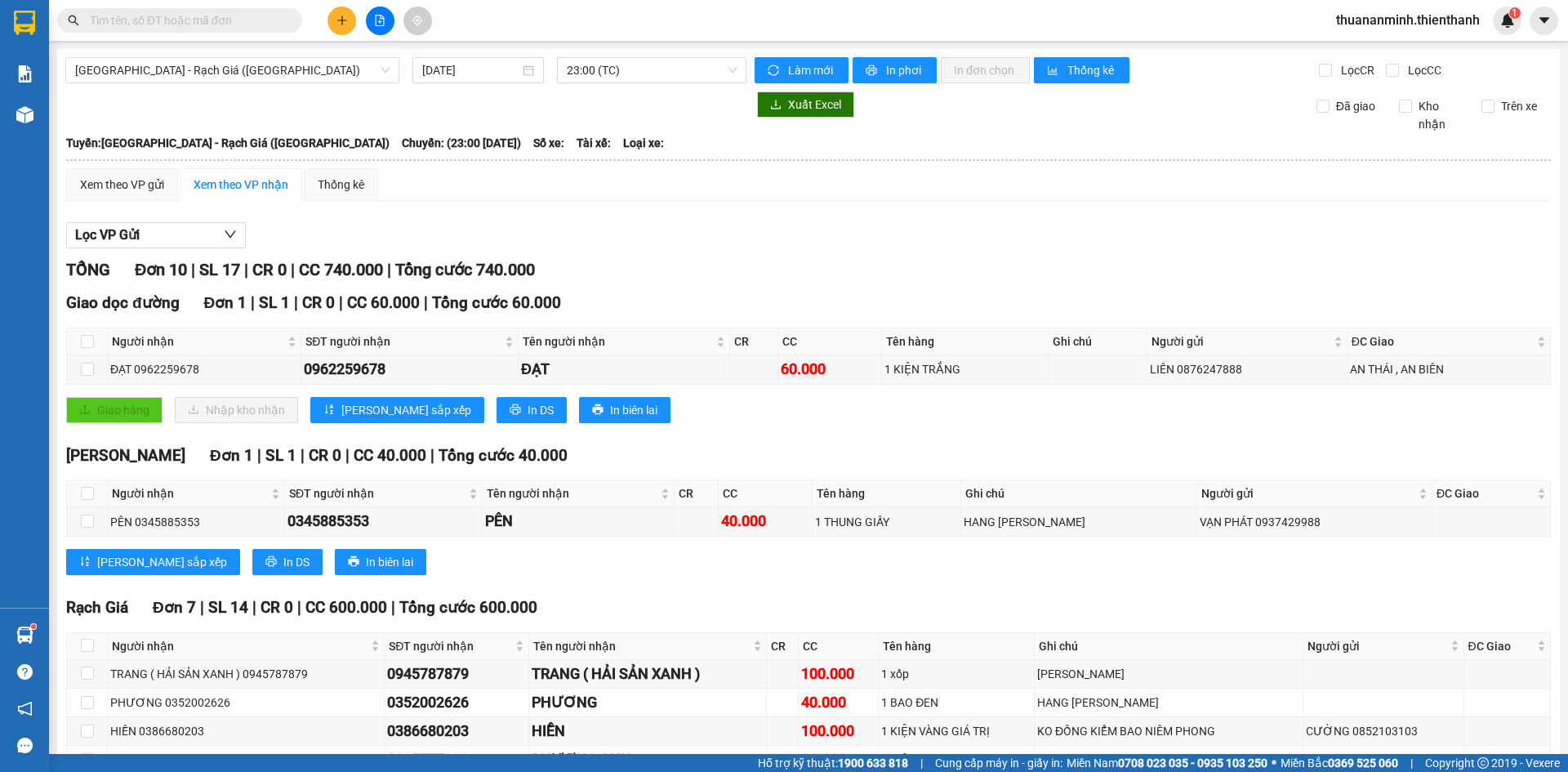
click at [113, 160] on th at bounding box center [808, 160] width 1486 height 15
click at [1013, 448] on div "Hà Tiên Đơn 1 | SL 1 | CR 0 | CC 40.000 | Tổng cước 40.000" at bounding box center [808, 455] width 1485 height 25
click at [763, 232] on div "Lọc VP Gửi" at bounding box center [808, 236] width 1485 height 27
